Goal: Task Accomplishment & Management: Manage account settings

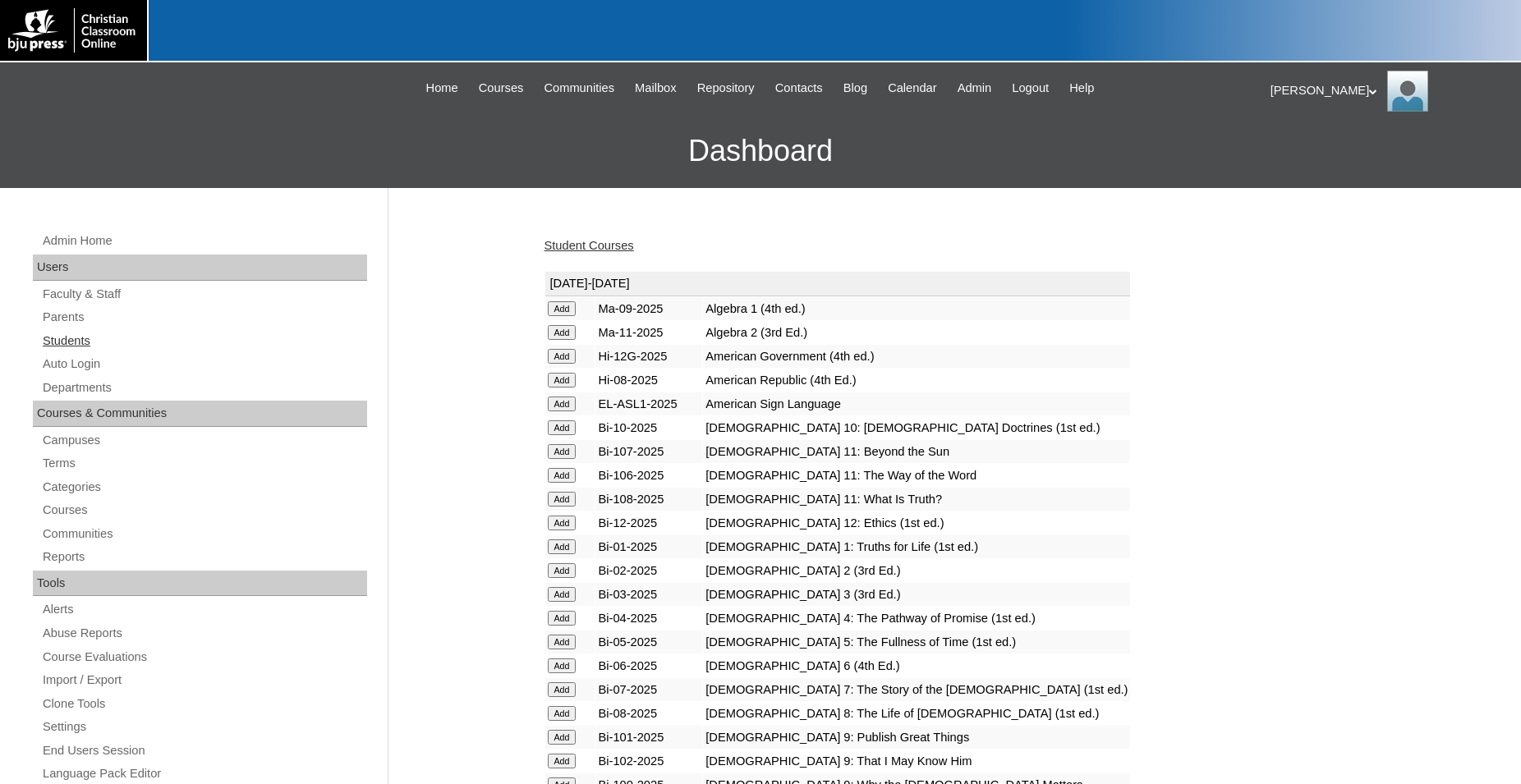
click at [72, 339] on link "Students" at bounding box center [204, 340] width 326 height 20
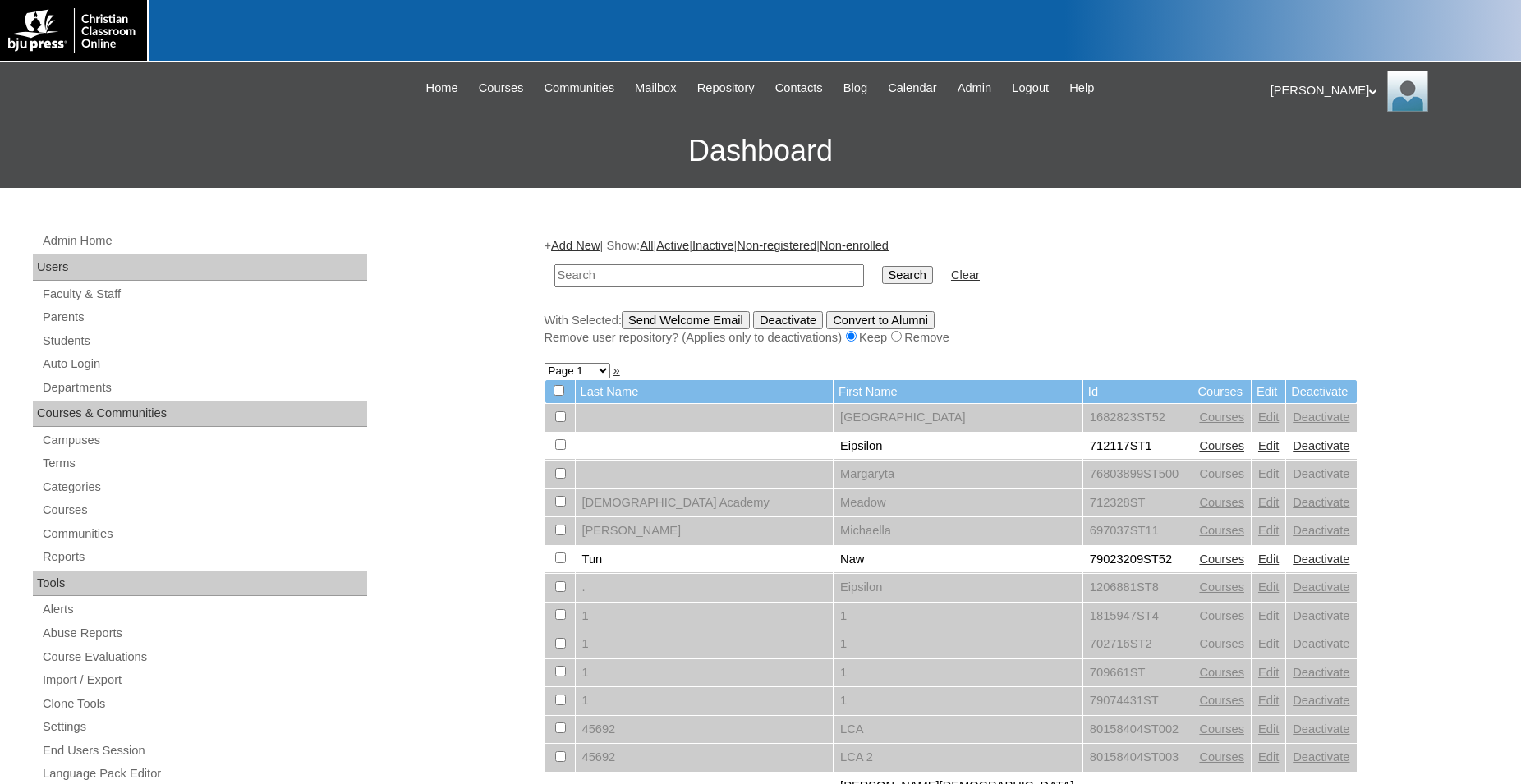
click at [661, 274] on input "text" at bounding box center [709, 275] width 309 height 22
type input "709059"
click at [882, 266] on input "Search" at bounding box center [907, 274] width 51 height 18
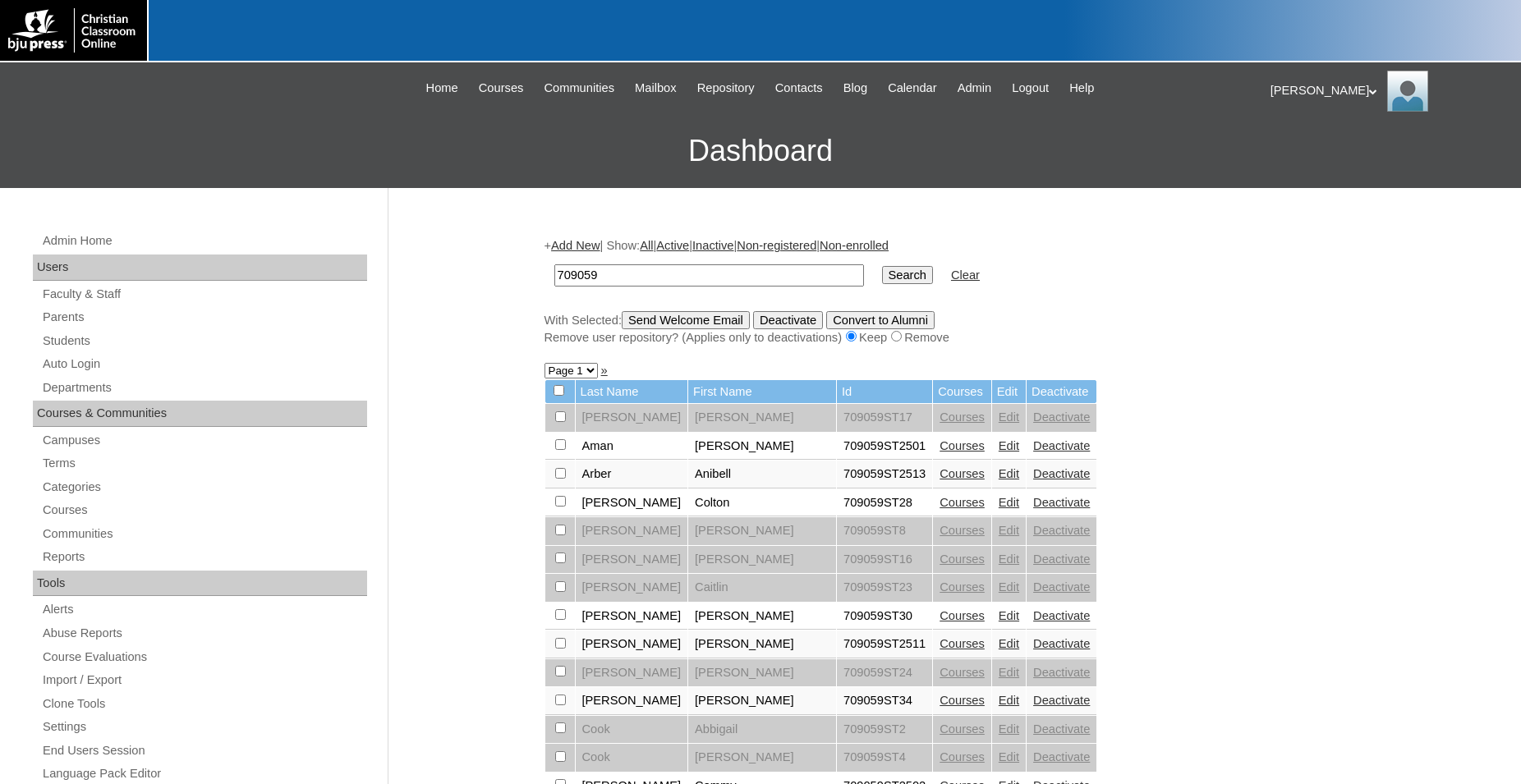
click at [998, 481] on link "Edit" at bounding box center [1008, 474] width 20 height 14
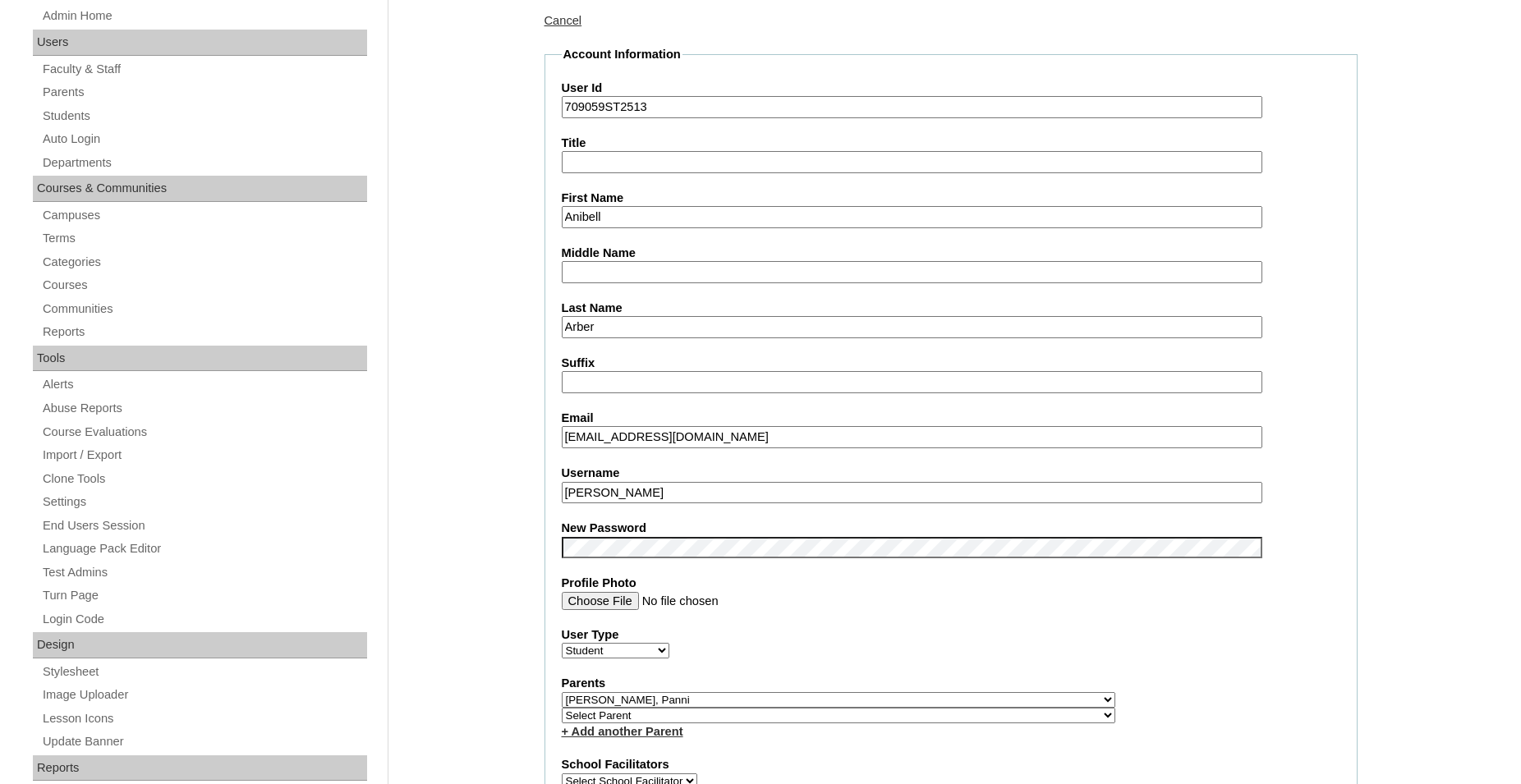
scroll to position [83, 0]
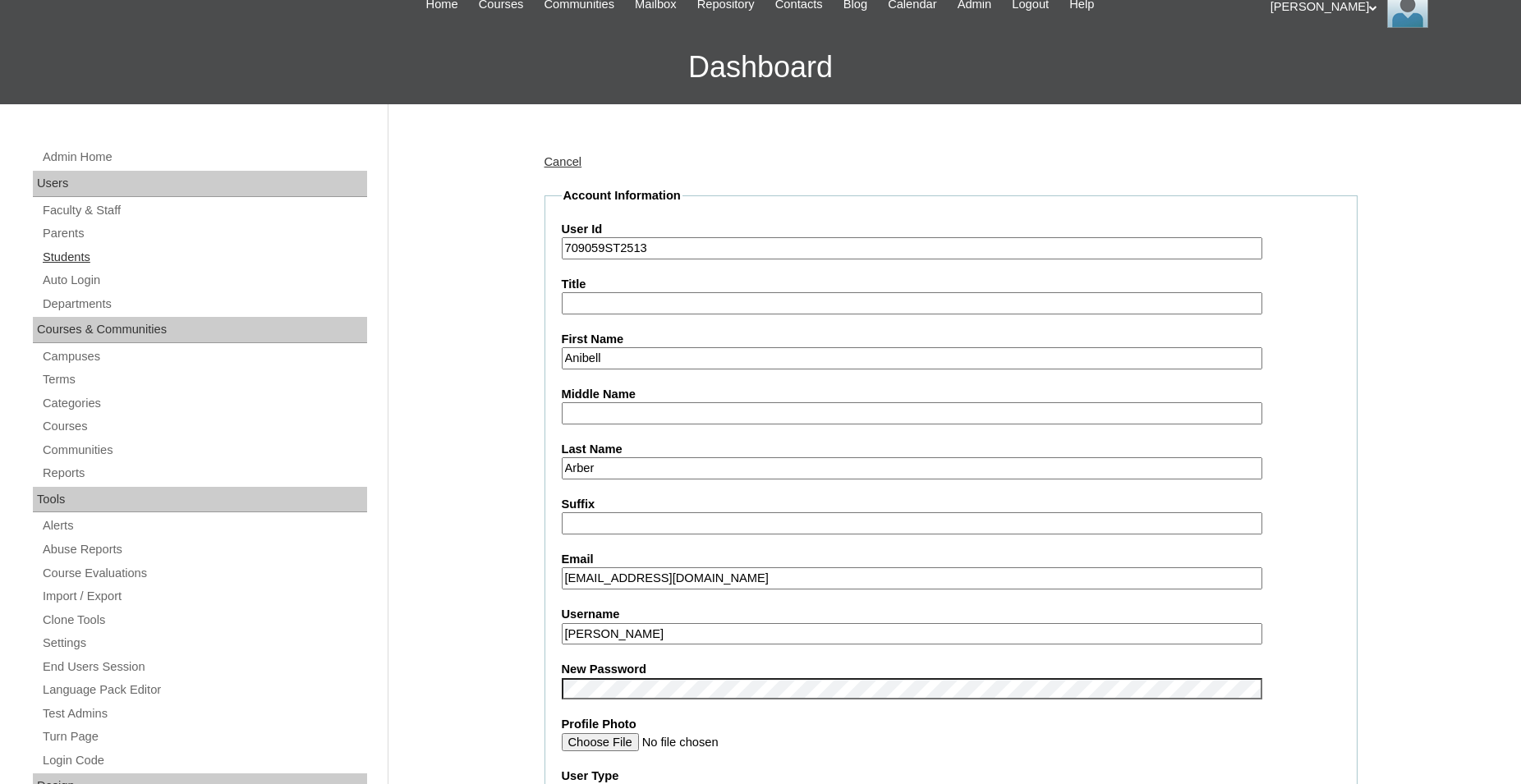
click at [73, 257] on link "Students" at bounding box center [204, 257] width 326 height 20
